Goal: Task Accomplishment & Management: Manage account settings

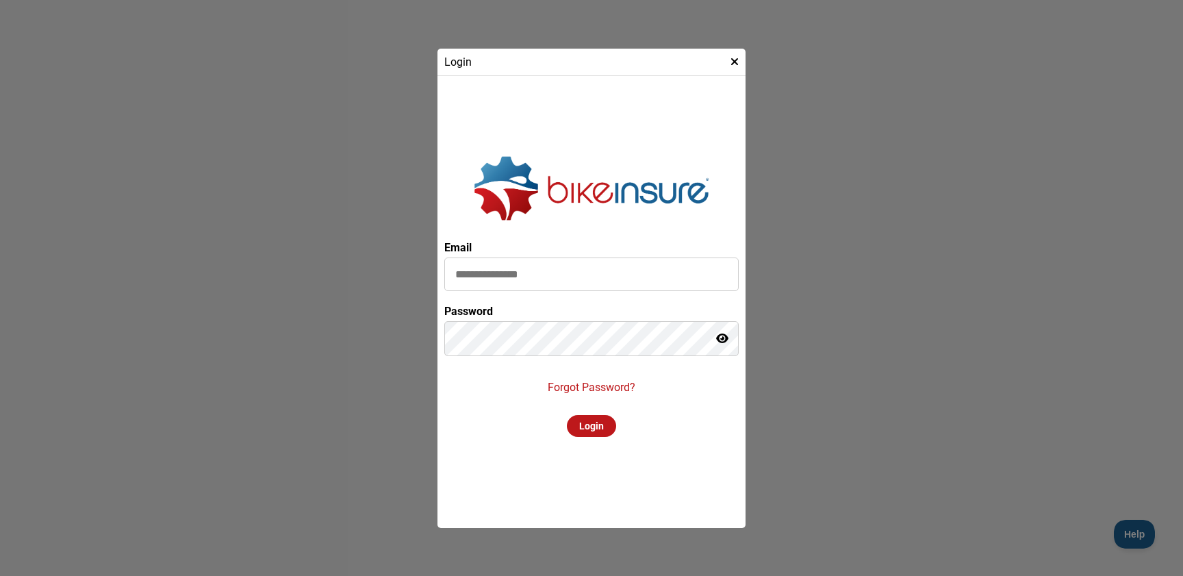
click at [547, 273] on input at bounding box center [591, 275] width 295 height 34
click at [444, 254] on div at bounding box center [444, 254] width 0 height 0
click at [494, 277] on input at bounding box center [591, 275] width 295 height 34
type input "*"
type input "**********"
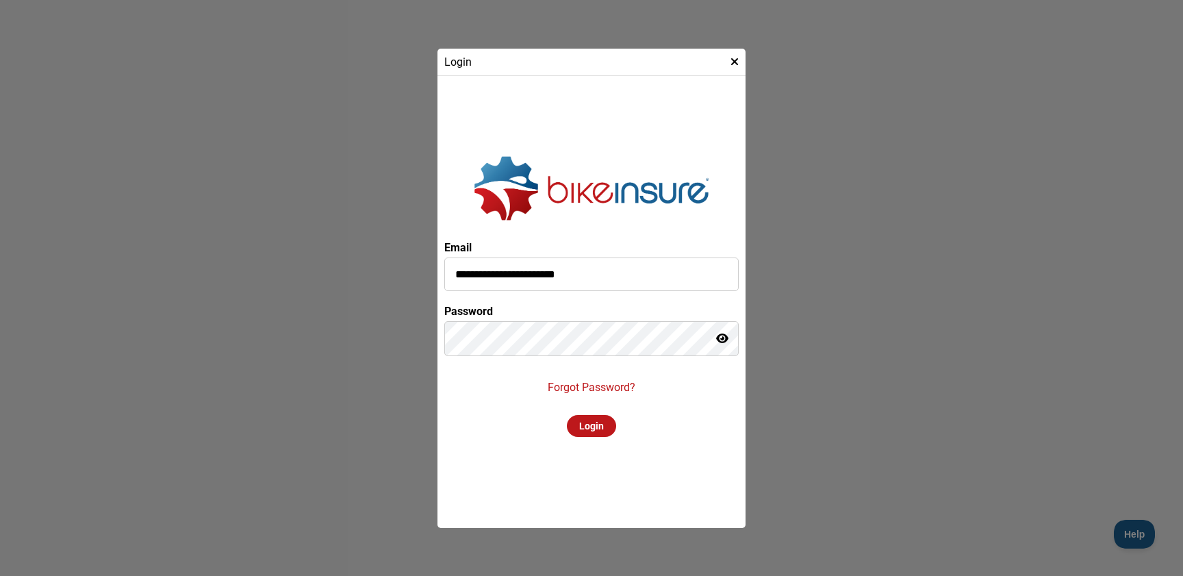
drag, startPoint x: 496, startPoint y: 422, endPoint x: 488, endPoint y: 421, distance: 7.7
click at [492, 421] on div "**********" at bounding box center [591, 302] width 295 height 438
click at [379, 325] on policy-loader "**********" at bounding box center [591, 288] width 1183 height 576
click at [599, 432] on div "Login" at bounding box center [591, 426] width 49 height 22
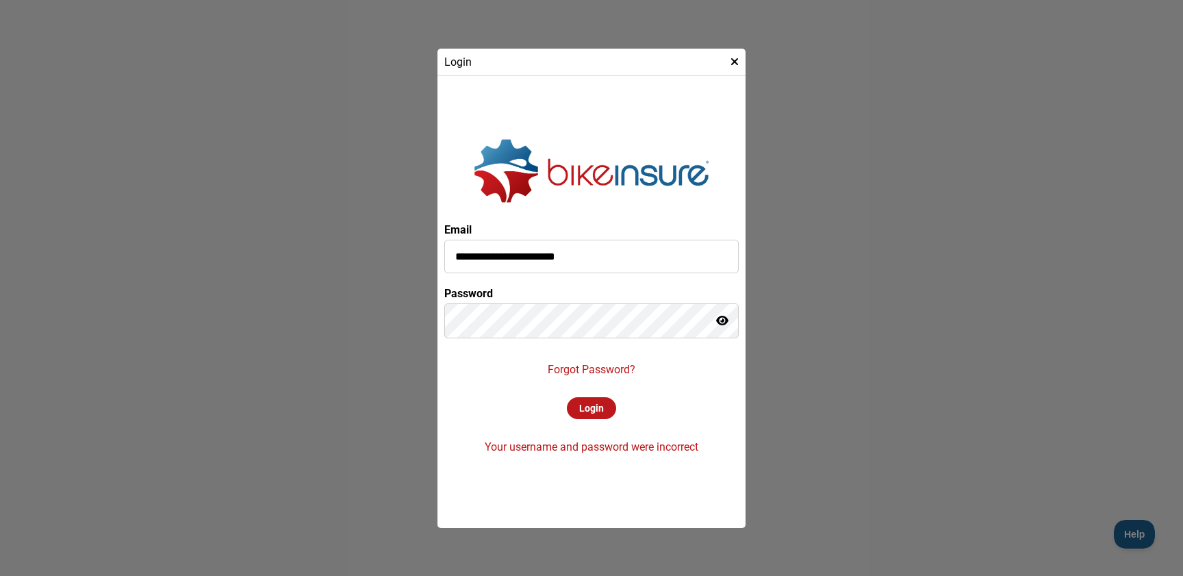
click at [718, 319] on icon at bounding box center [722, 320] width 12 height 11
click at [721, 318] on icon at bounding box center [722, 320] width 14 height 11
click at [444, 300] on div at bounding box center [444, 300] width 0 height 0
click at [584, 369] on p "Forgot Password?" at bounding box center [592, 369] width 88 height 13
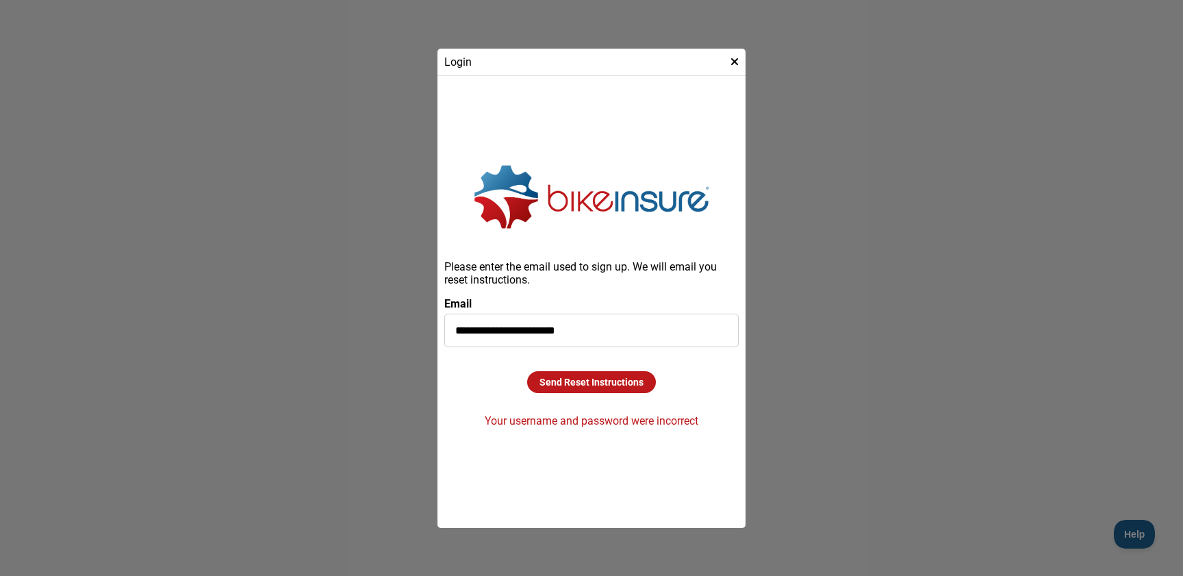
click at [584, 384] on div "Send Reset Instructions" at bounding box center [591, 382] width 129 height 22
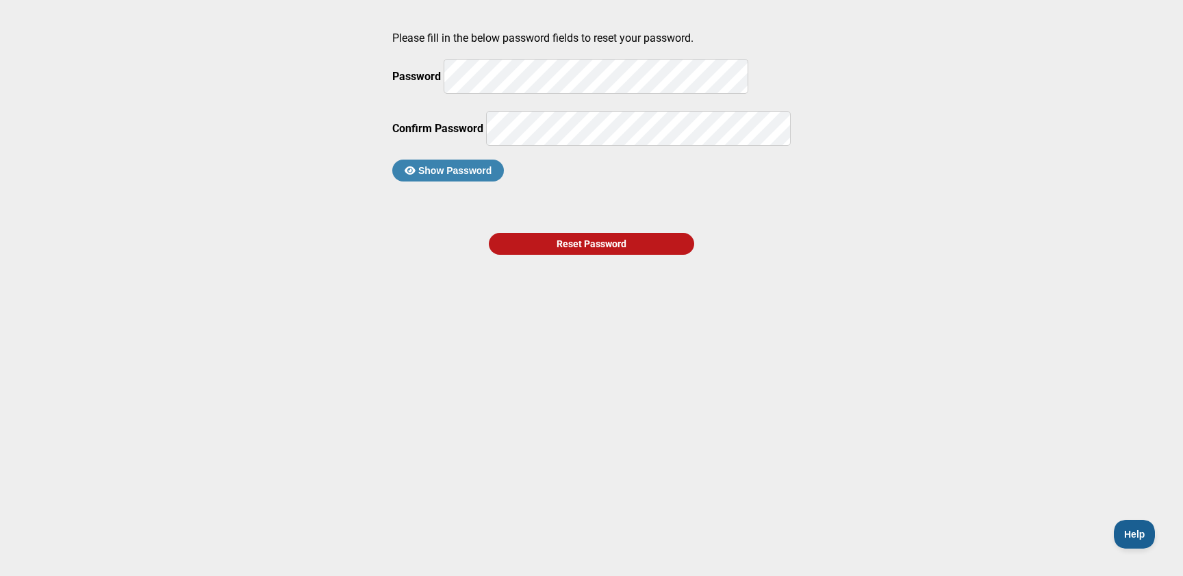
click at [392, 55] on div at bounding box center [392, 55] width 0 height 0
click at [415, 72] on main "Please fill in the below password fields to reset your password. Password Confi…" at bounding box center [591, 257] width 1183 height 514
click at [349, 77] on main "Please fill in the below password fields to reset your password. Password Confi…" at bounding box center [591, 257] width 1183 height 514
drag, startPoint x: 286, startPoint y: 127, endPoint x: 303, endPoint y: 133, distance: 18.0
click at [286, 127] on main "Please fill in the below password fields to reset your password. Password Confi…" at bounding box center [591, 257] width 1183 height 514
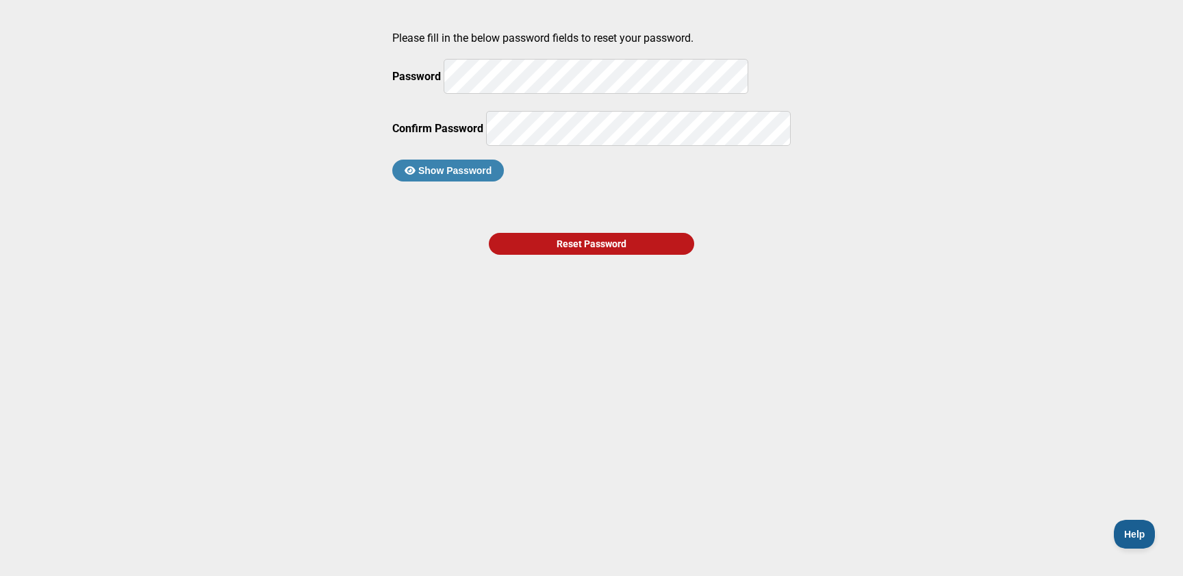
click at [485, 181] on button "Show Password" at bounding box center [448, 171] width 112 height 22
click at [486, 181] on button "Hide Password" at bounding box center [446, 171] width 108 height 22
click at [566, 255] on div "Reset Password" at bounding box center [591, 244] width 205 height 22
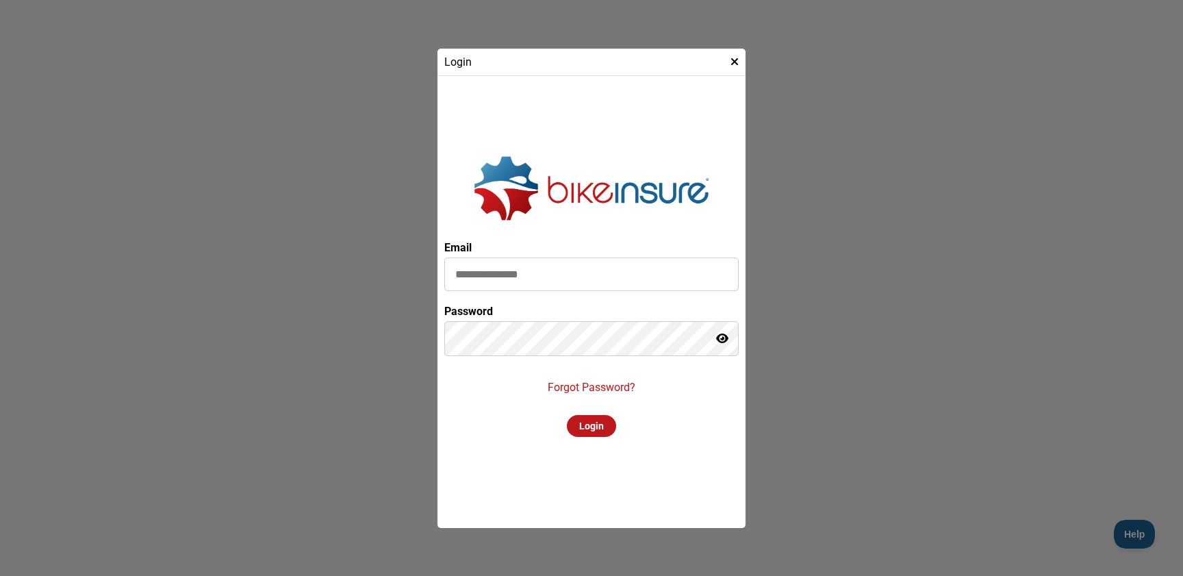
click at [577, 281] on input at bounding box center [591, 275] width 295 height 34
type input "**********"
drag, startPoint x: 453, startPoint y: 363, endPoint x: 488, endPoint y: 364, distance: 35.0
click at [453, 363] on div "**********" at bounding box center [591, 302] width 295 height 438
click at [720, 339] on icon at bounding box center [722, 338] width 12 height 11
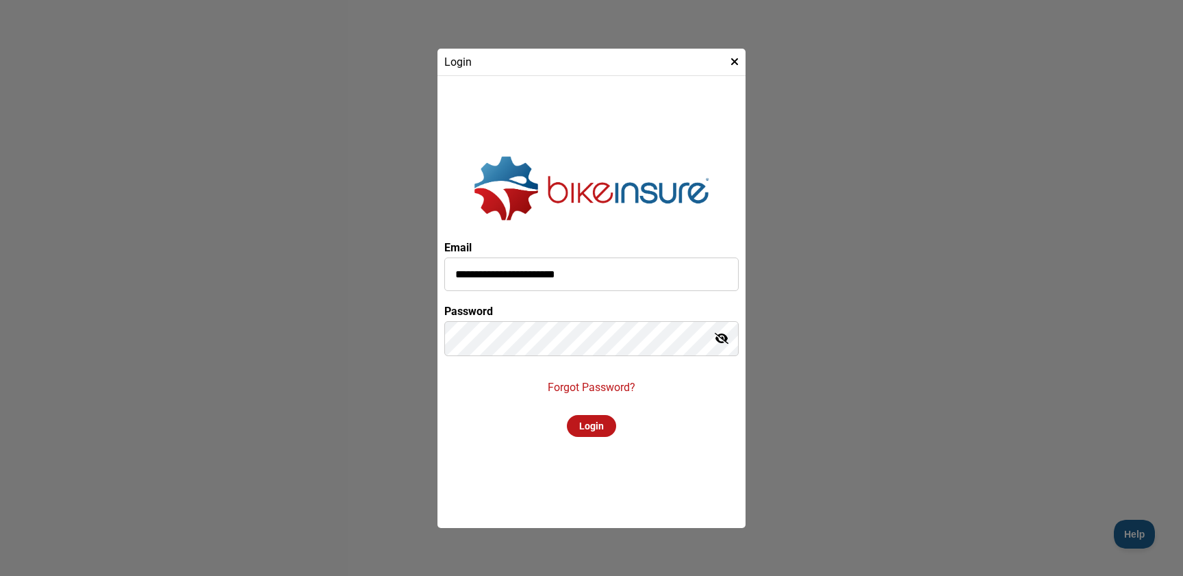
click at [590, 431] on div "Login" at bounding box center [591, 426] width 49 height 22
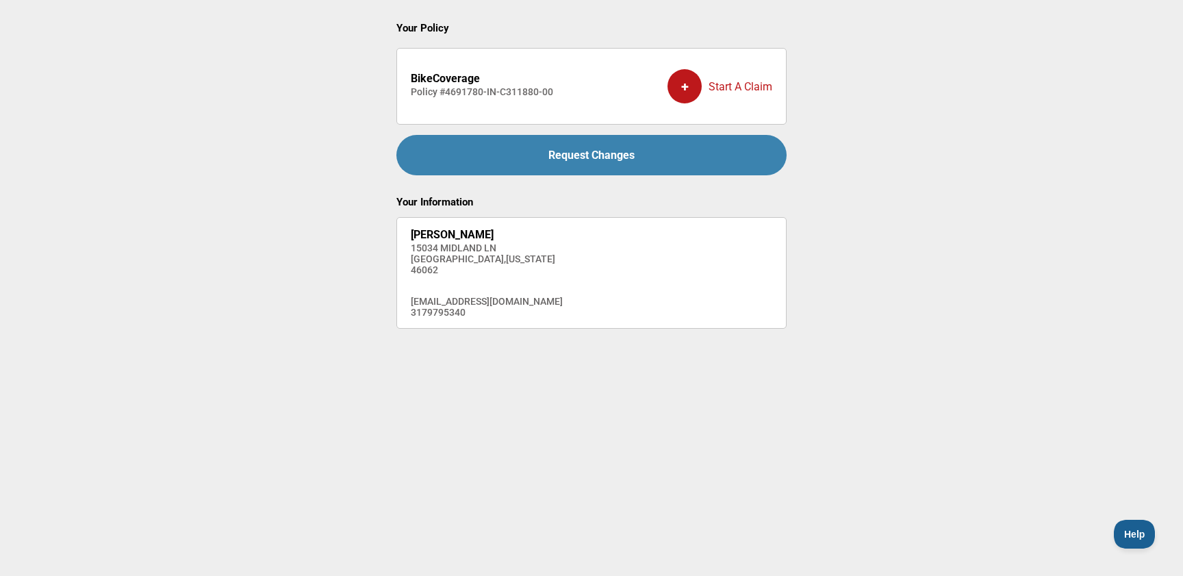
click at [434, 92] on h4 "Policy # 4691780-IN-C311880-00" at bounding box center [482, 91] width 142 height 11
click at [431, 84] on strong "BikeCoverage" at bounding box center [445, 78] width 69 height 13
click at [688, 87] on div "+" at bounding box center [685, 86] width 34 height 34
